Goal: Information Seeking & Learning: Find specific page/section

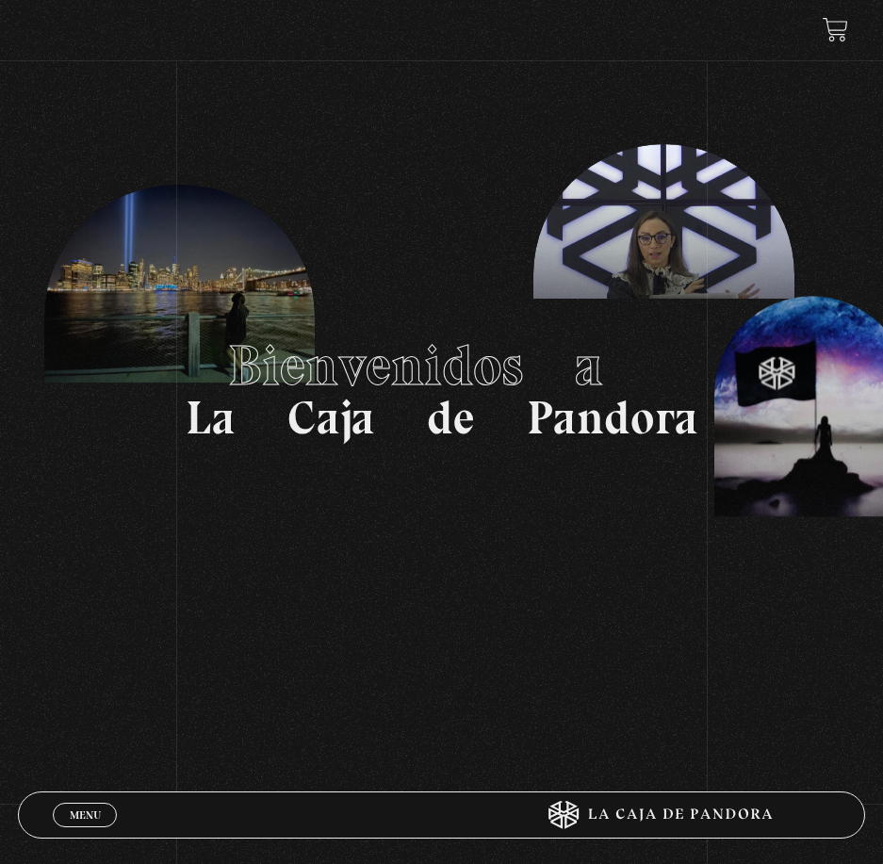
click at [681, 123] on section "Bienvenidos a La Caja de Pandora" at bounding box center [441, 389] width 883 height 778
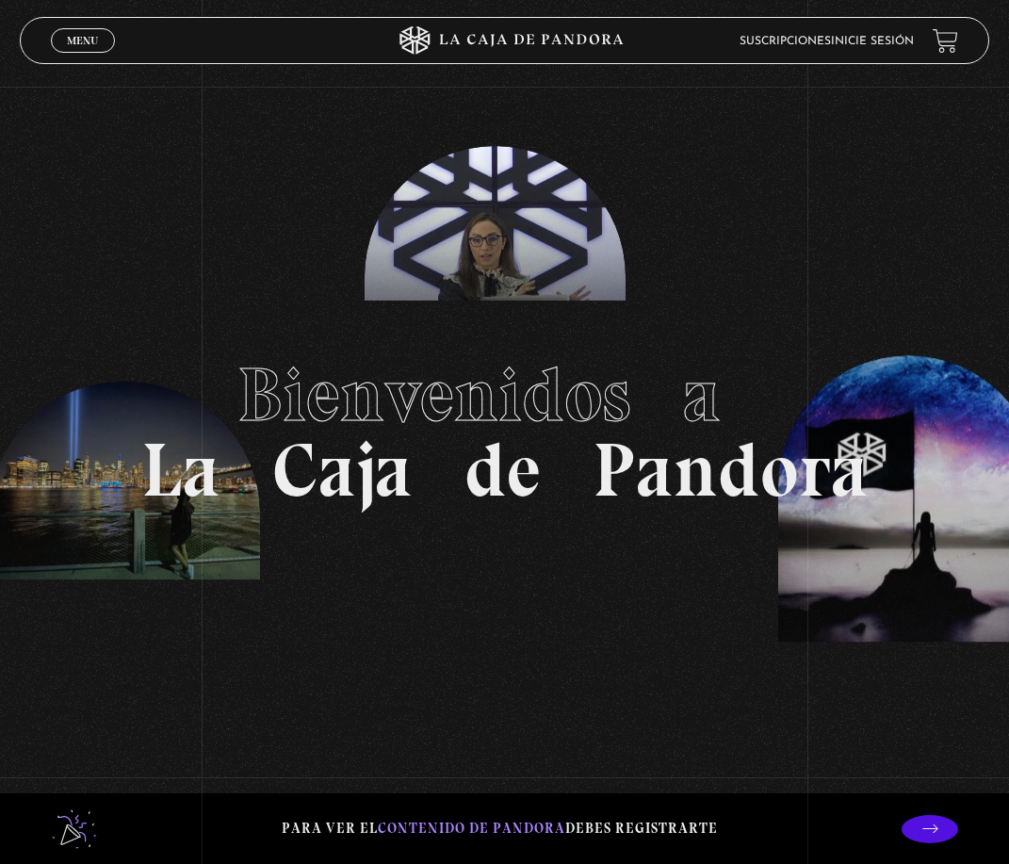
click at [882, 42] on link "Inicie sesión" at bounding box center [872, 41] width 83 height 11
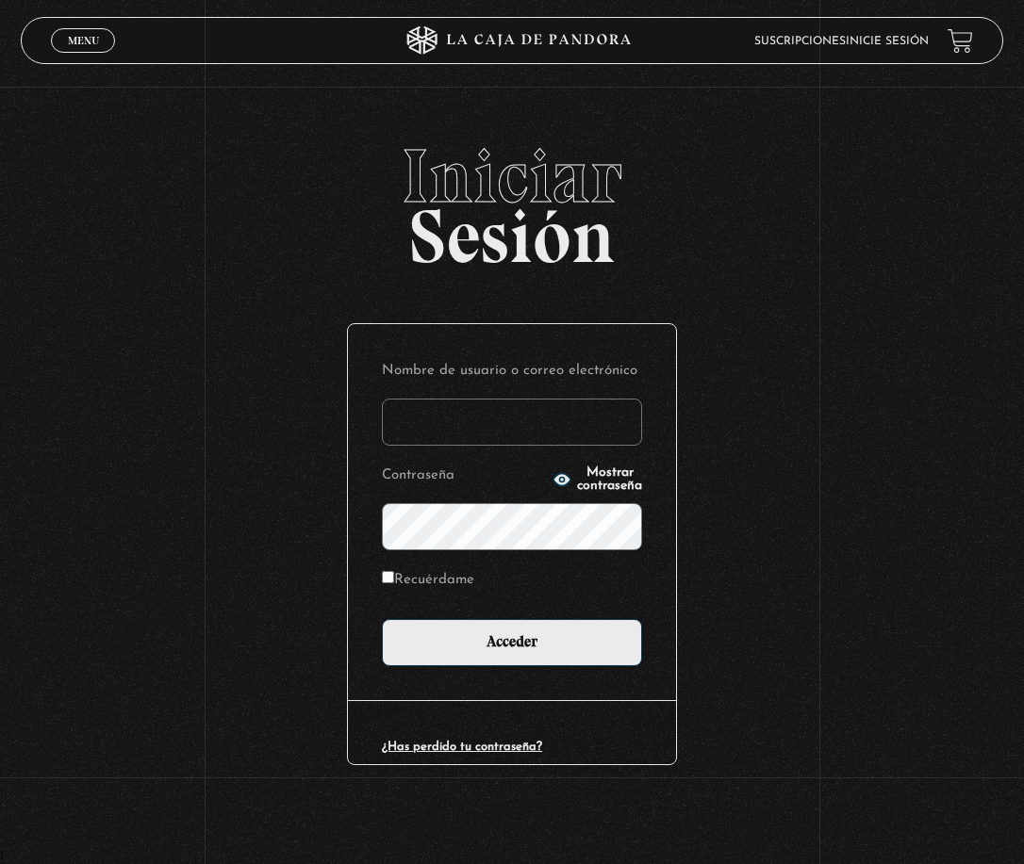
click at [523, 422] on input "Nombre de usuario o correo electrónico" at bounding box center [512, 422] width 260 height 47
type input "Andy95"
click at [382, 619] on input "Acceder" at bounding box center [512, 642] width 260 height 47
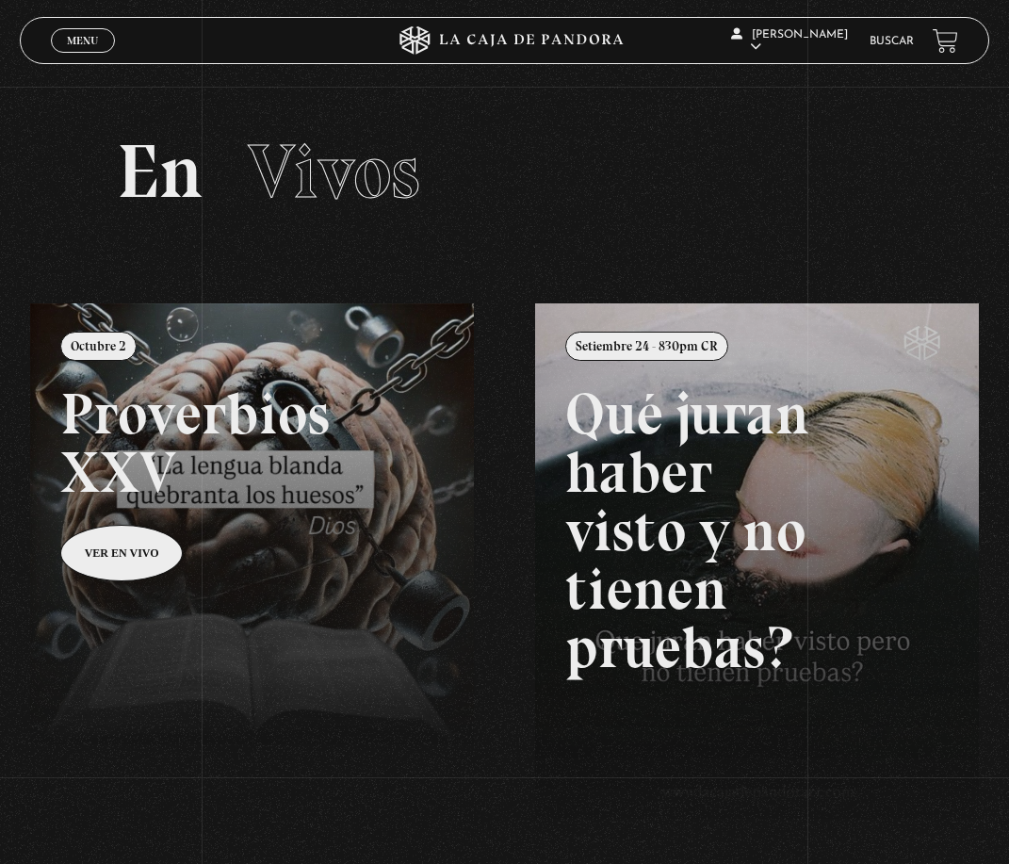
click at [891, 41] on link "Buscar" at bounding box center [892, 41] width 44 height 11
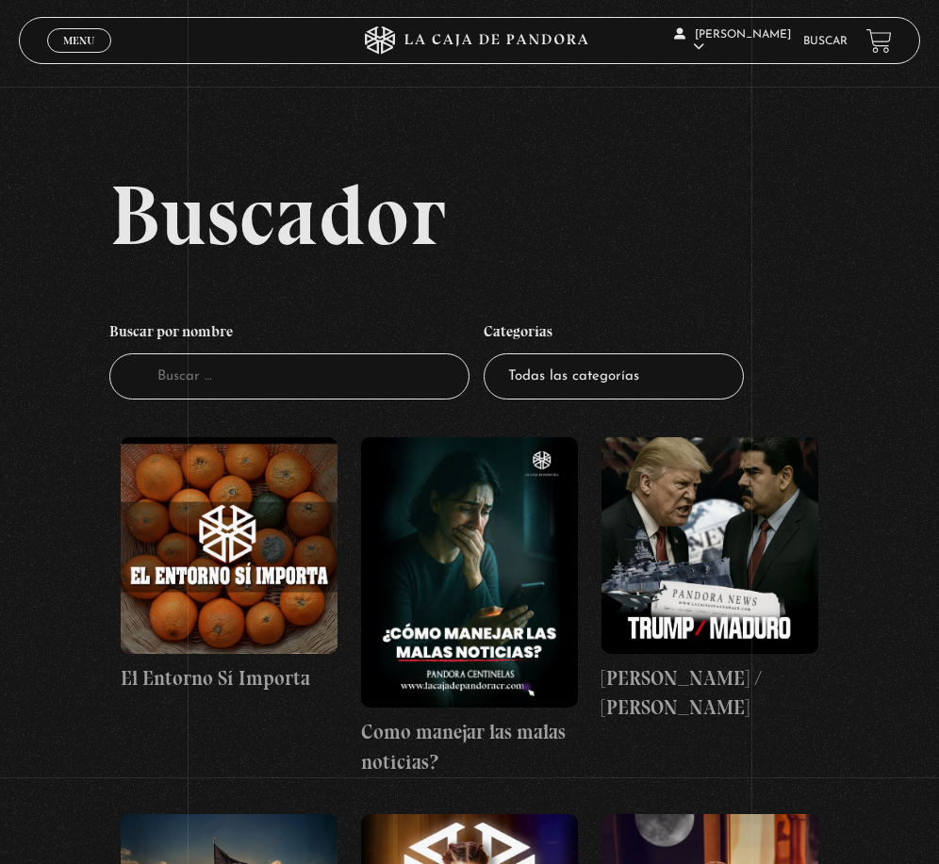
drag, startPoint x: 702, startPoint y: 369, endPoint x: 696, endPoint y: 378, distance: 11.5
click at [702, 369] on select "Todas las categorías 11:11 Humanitario (1) Amo los Lunes (4) Análisis de series…" at bounding box center [614, 376] width 260 height 46
select select "centinelas"
click at [491, 353] on select "Todas las categorías 11:11 Humanitario (1) Amo los Lunes (4) Análisis de series…" at bounding box center [614, 376] width 260 height 46
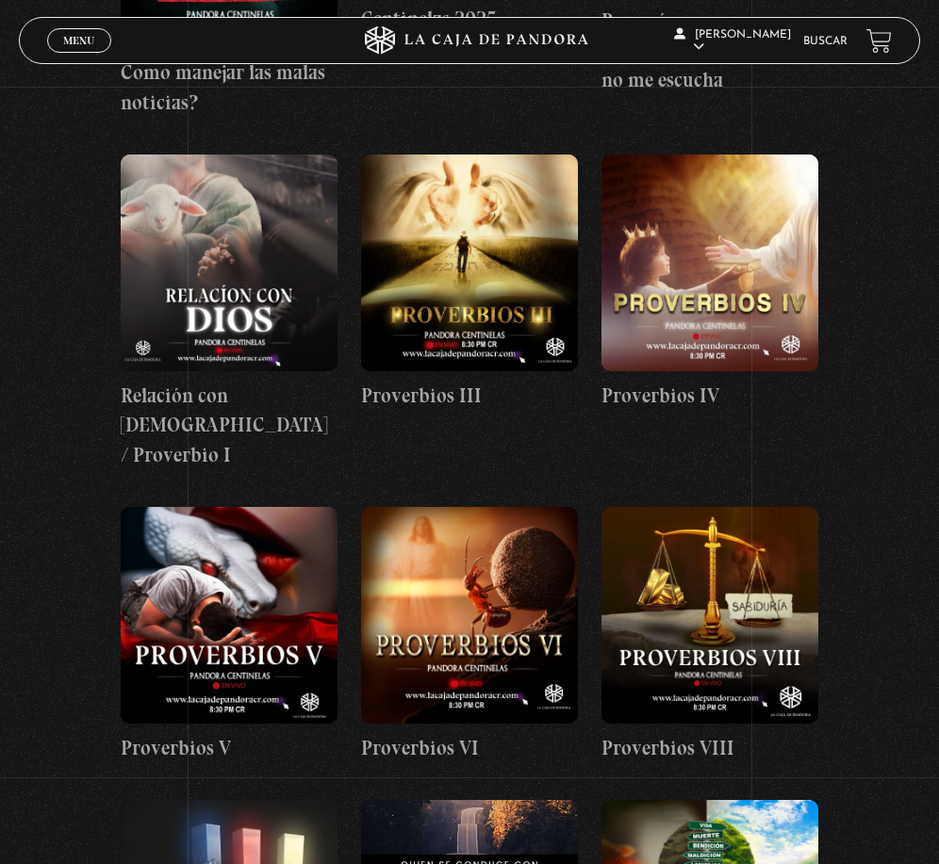
scroll to position [754, 0]
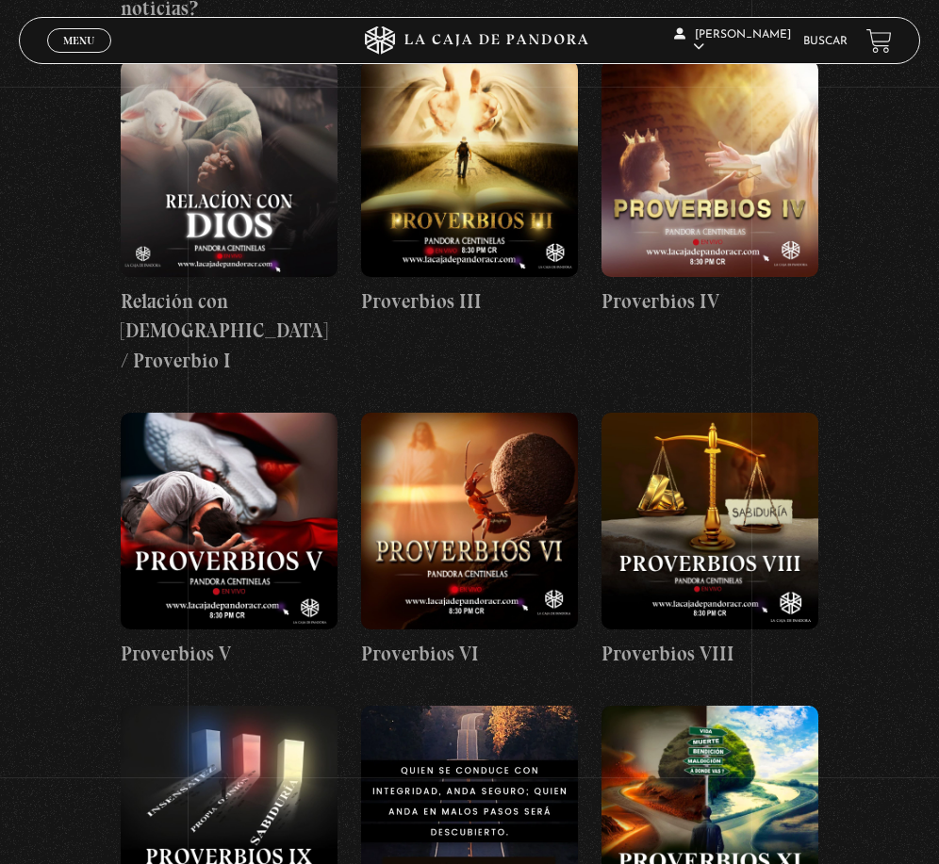
click at [729, 446] on figure at bounding box center [709, 521] width 216 height 216
